Goal: Task Accomplishment & Management: Manage account settings

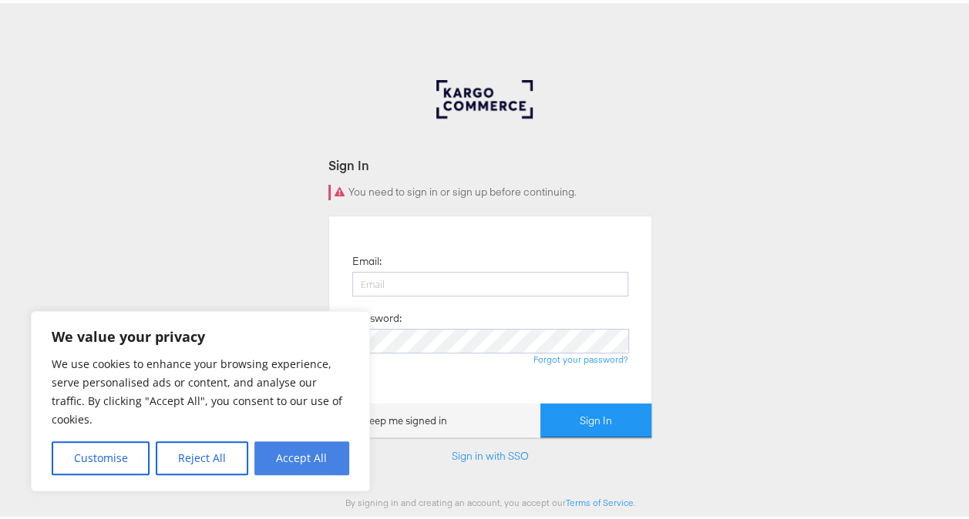
click at [297, 456] on button "Accept All" at bounding box center [301, 455] width 95 height 34
checkbox input "true"
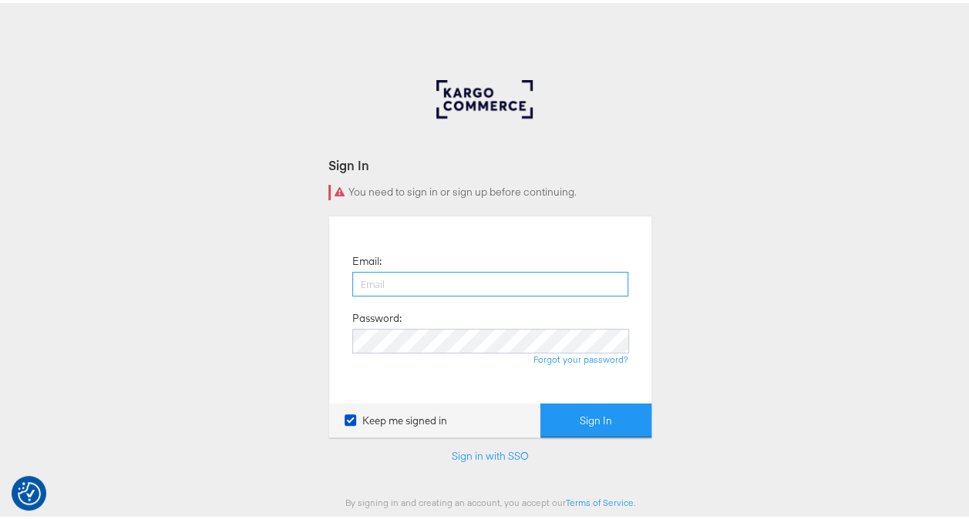
click at [465, 287] on input "email" at bounding box center [490, 281] width 276 height 25
type input "nidhi.vijayvargiya@groupm.com"
click at [526, 282] on input "nidhi.vijayvargiya@groupm.com" at bounding box center [490, 281] width 276 height 25
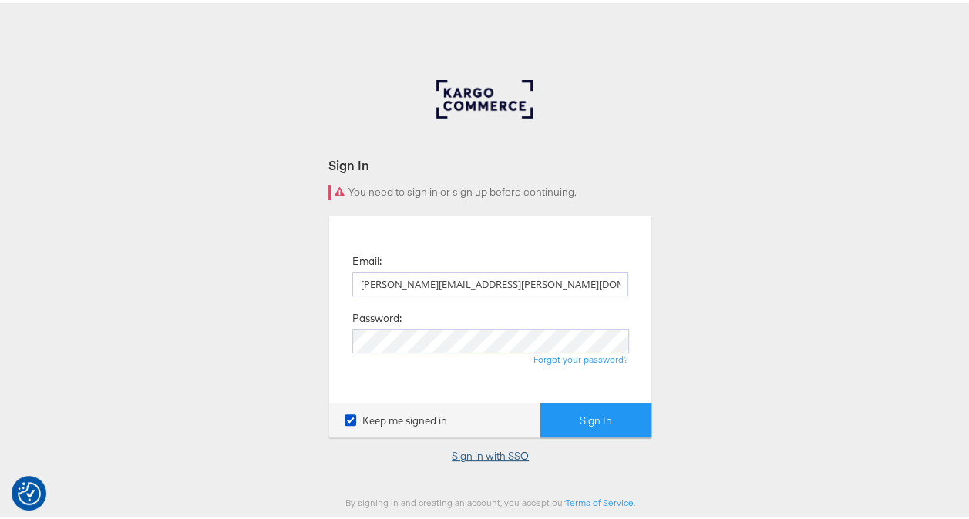
click at [487, 452] on link "Sign in with SSO" at bounding box center [490, 453] width 77 height 14
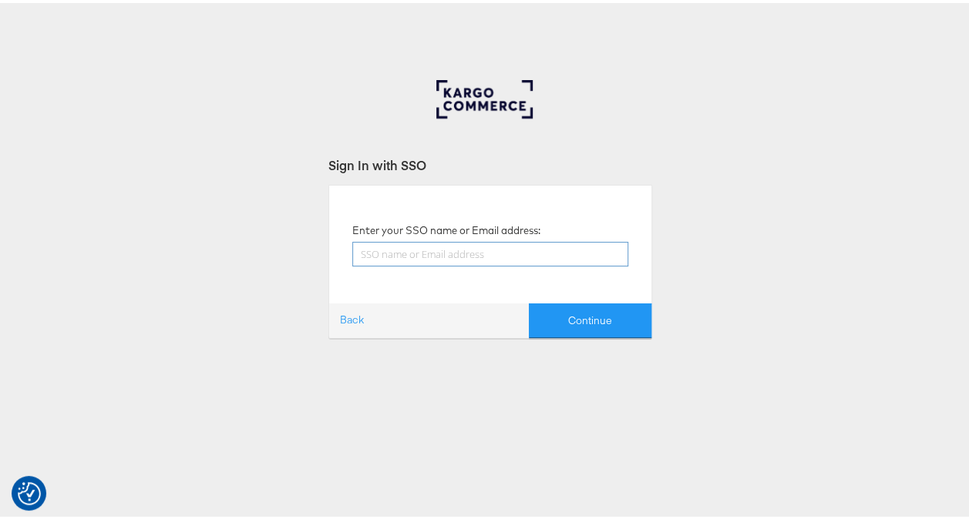
click at [459, 250] on input "text" at bounding box center [490, 251] width 276 height 25
type input "[PERSON_NAME][EMAIL_ADDRESS][PERSON_NAME][DOMAIN_NAME]"
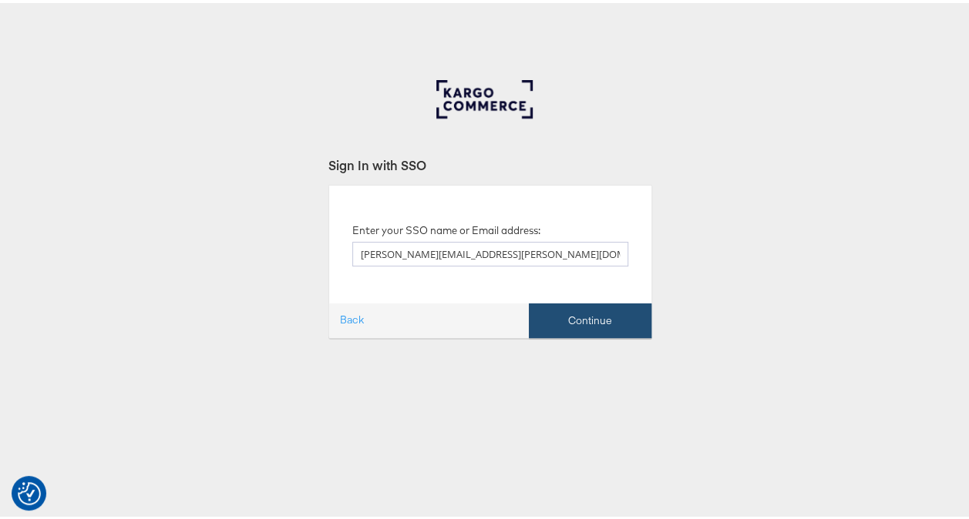
click at [590, 311] on button "Continue" at bounding box center [590, 318] width 123 height 35
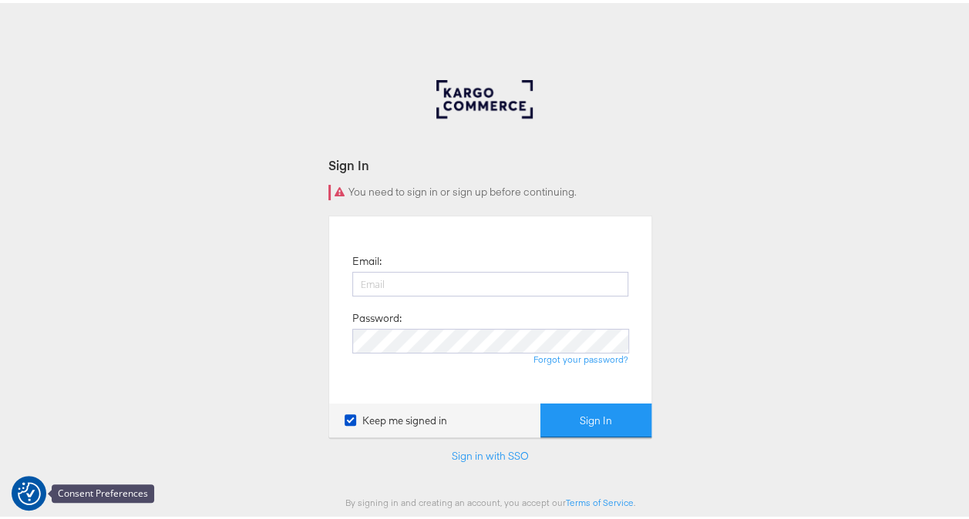
click at [29, 489] on img "Consent Preferences" at bounding box center [29, 490] width 23 height 23
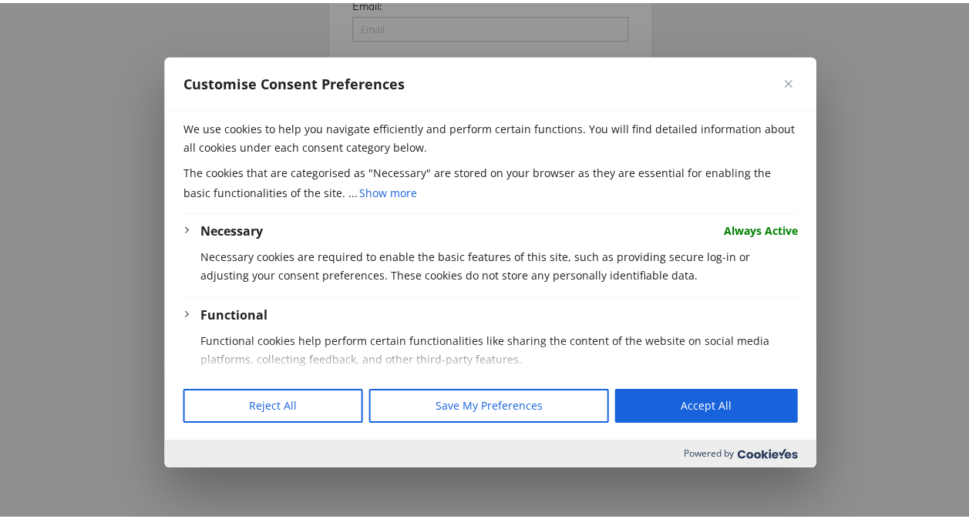
scroll to position [231, 0]
click at [309, 397] on button "Reject All" at bounding box center [273, 403] width 180 height 34
checkbox input "false"
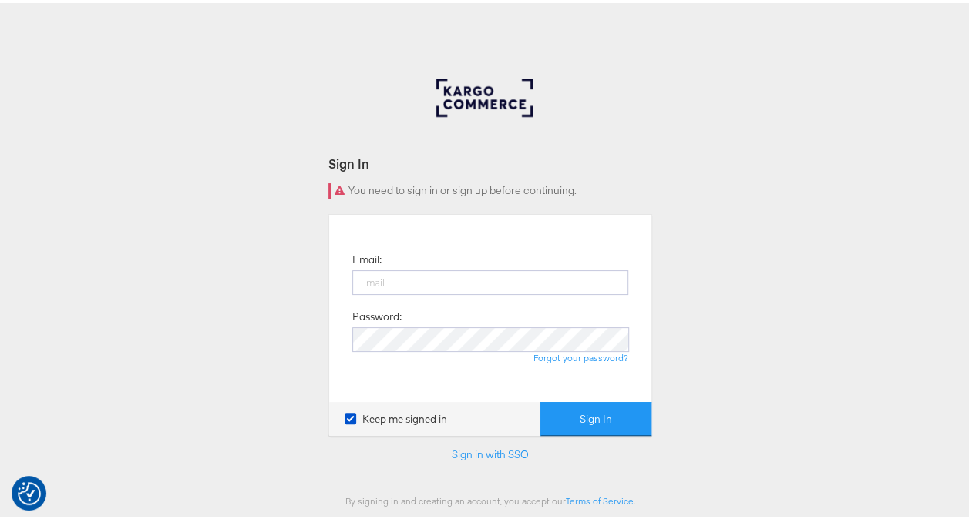
scroll to position [0, 0]
click at [461, 455] on link "Sign in with SSO" at bounding box center [490, 453] width 77 height 14
